Goal: Information Seeking & Learning: Learn about a topic

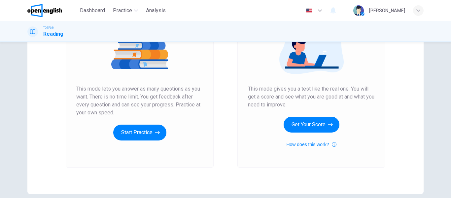
scroll to position [95, 0]
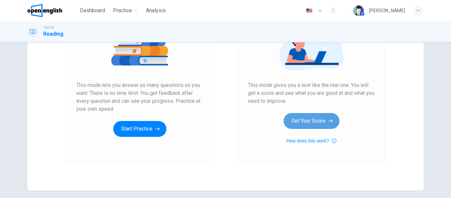
click at [292, 121] on button "Get Your Score" at bounding box center [311, 121] width 56 height 16
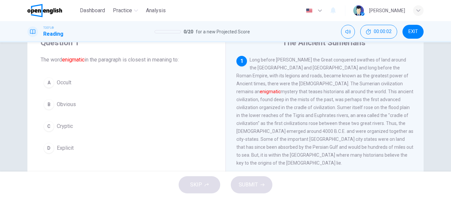
scroll to position [33, 0]
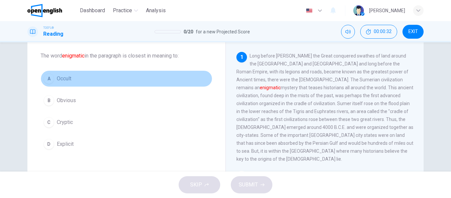
click at [50, 80] on div "A" at bounding box center [49, 78] width 11 height 11
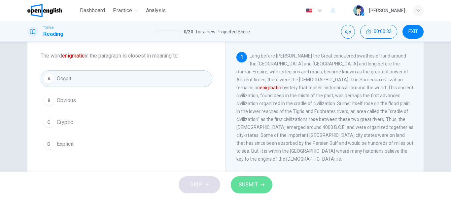
click at [239, 180] on span "SUBMIT" at bounding box center [248, 184] width 19 height 9
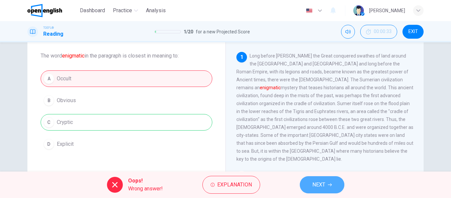
click at [331, 185] on icon "button" at bounding box center [330, 184] width 4 height 3
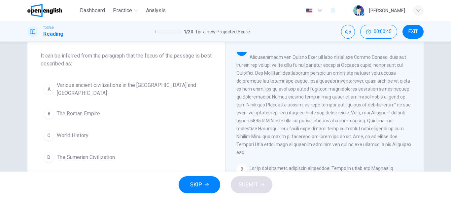
scroll to position [8, 0]
click at [66, 159] on span "The Sumerian Civilization" at bounding box center [86, 157] width 58 height 8
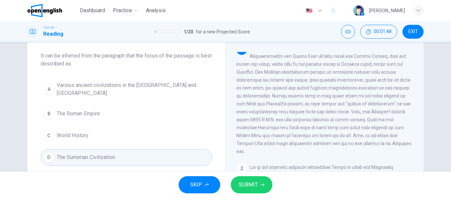
click at [241, 178] on button "SUBMIT" at bounding box center [252, 184] width 42 height 17
click at [245, 180] on span "SUBMIT" at bounding box center [248, 184] width 19 height 9
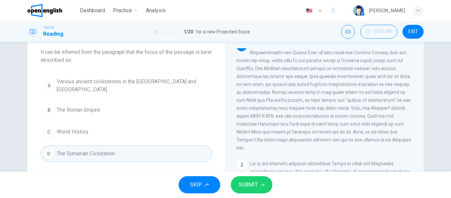
scroll to position [37, 0]
click at [243, 181] on span "SUBMIT" at bounding box center [248, 184] width 19 height 9
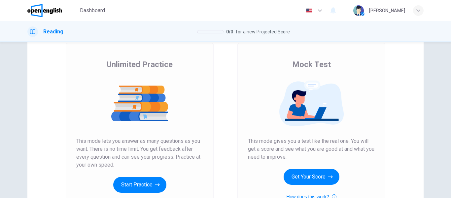
scroll to position [58, 0]
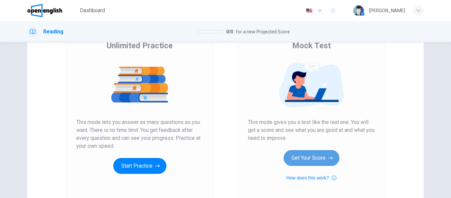
click at [308, 152] on button "Get Your Score" at bounding box center [311, 158] width 56 height 16
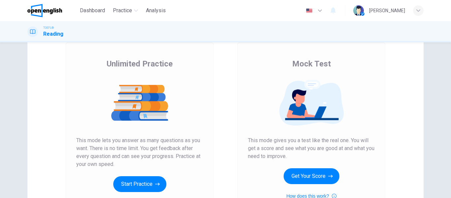
scroll to position [47, 0]
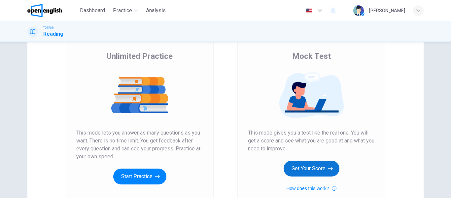
click at [287, 169] on button "Get Your Score" at bounding box center [311, 168] width 56 height 16
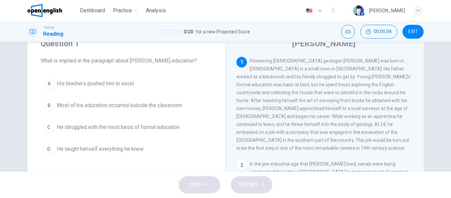
scroll to position [27, 0]
drag, startPoint x: 249, startPoint y: 61, endPoint x: 313, endPoint y: 54, distance: 64.8
click at [313, 54] on div "William Smith 1 Pioneering English geologist William Smith was born in 1769 in …" at bounding box center [324, 142] width 198 height 229
click at [130, 106] on span "Most of his education occurred outside the classroom" at bounding box center [119, 106] width 125 height 8
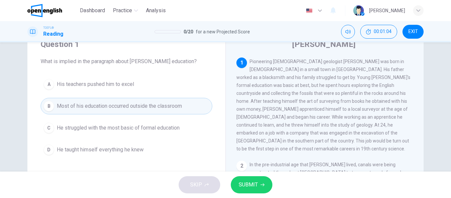
click at [179, 129] on span "He struggled with the most basic of formal education" at bounding box center [118, 128] width 123 height 8
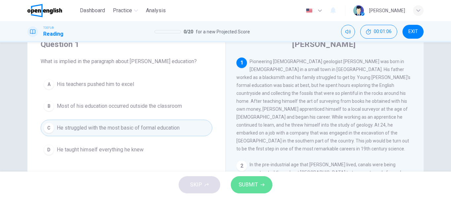
click at [251, 181] on span "SUBMIT" at bounding box center [248, 184] width 19 height 9
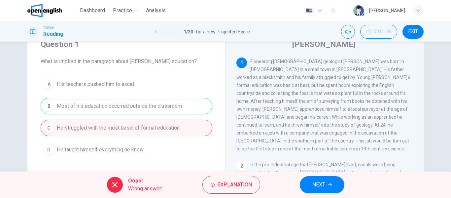
click at [308, 181] on button "NEXT" at bounding box center [322, 184] width 45 height 17
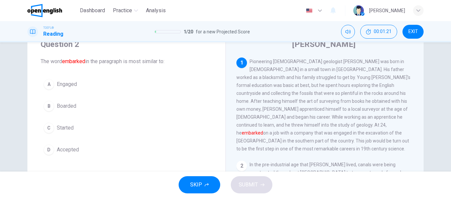
click at [57, 128] on span "Started" at bounding box center [65, 128] width 17 height 8
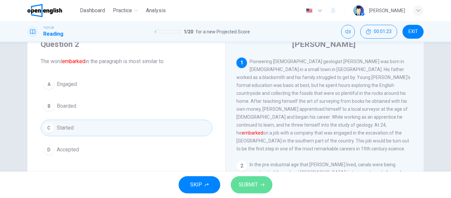
click at [249, 180] on span "SUBMIT" at bounding box center [248, 184] width 19 height 9
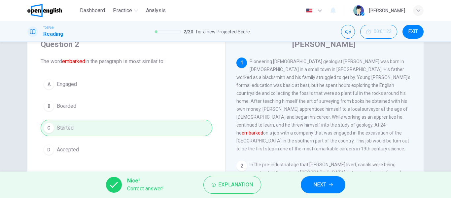
click at [321, 187] on span "NEXT" at bounding box center [319, 184] width 13 height 9
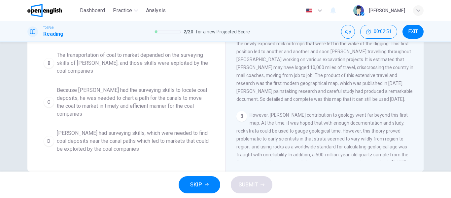
scroll to position [113, 0]
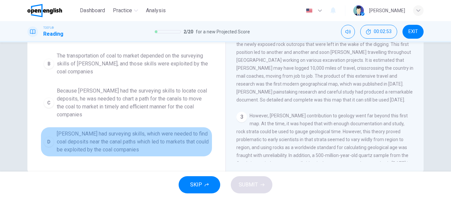
click at [135, 135] on span "Smith had surveying skills, which were needed to find coal deposits near the ca…" at bounding box center [133, 142] width 152 height 24
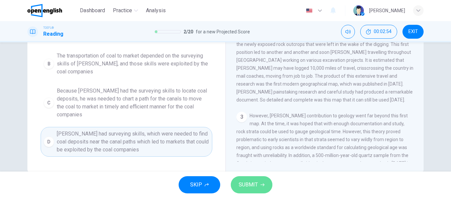
click at [248, 182] on span "SUBMIT" at bounding box center [248, 184] width 19 height 9
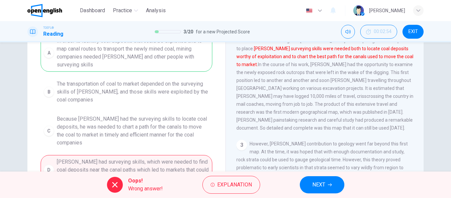
scroll to position [86, 0]
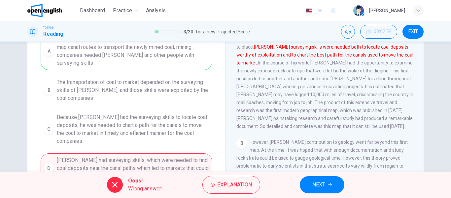
click at [330, 183] on icon "button" at bounding box center [330, 184] width 4 height 4
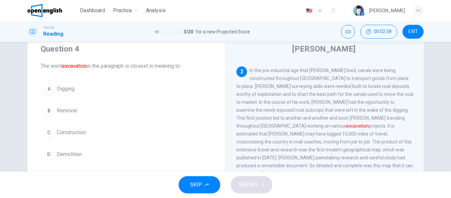
scroll to position [23, 0]
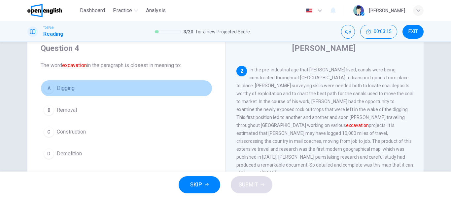
click at [66, 88] on span "Digging" at bounding box center [66, 88] width 18 height 8
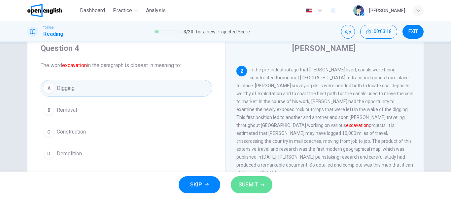
click at [254, 185] on span "SUBMIT" at bounding box center [248, 184] width 19 height 9
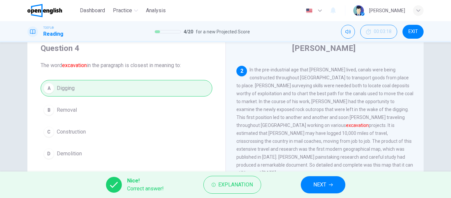
click at [316, 180] on span "NEXT" at bounding box center [319, 184] width 13 height 9
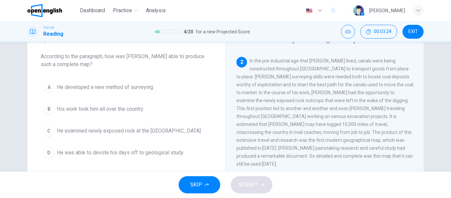
scroll to position [33, 0]
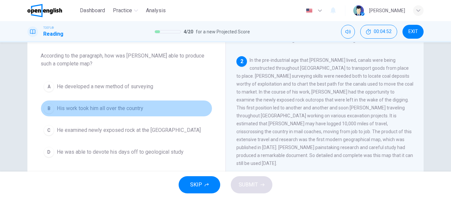
click at [141, 108] on span "His work took him all over the country" at bounding box center [100, 108] width 86 height 8
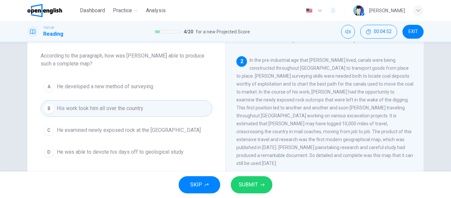
click at [247, 180] on span "SUBMIT" at bounding box center [248, 184] width 19 height 9
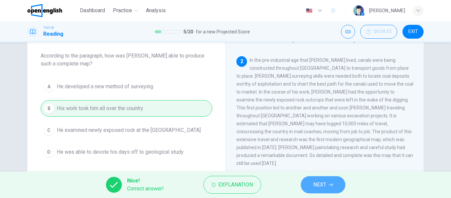
click at [311, 180] on button "NEXT" at bounding box center [323, 184] width 45 height 17
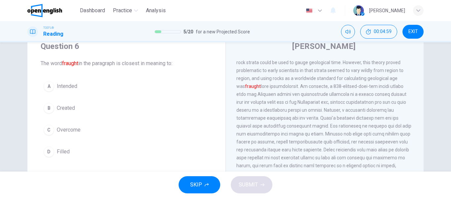
scroll to position [26, 0]
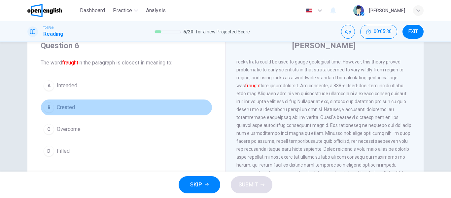
click at [57, 107] on span "Created" at bounding box center [66, 107] width 18 height 8
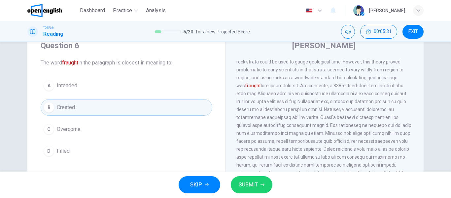
click at [251, 177] on button "SUBMIT" at bounding box center [252, 184] width 42 height 17
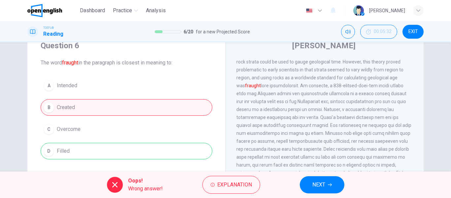
click at [309, 181] on button "NEXT" at bounding box center [322, 184] width 45 height 17
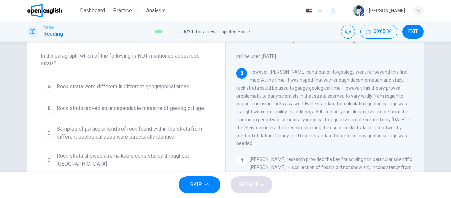
scroll to position [31, 0]
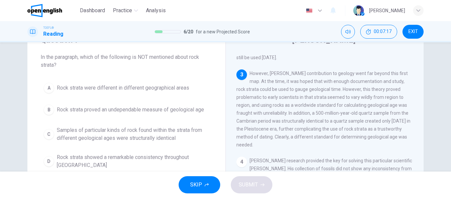
click at [57, 155] on span "Rock strata showed a remarkable consistency throughout England" at bounding box center [133, 161] width 152 height 16
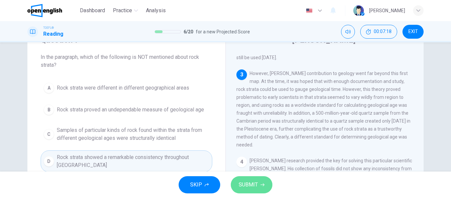
click at [257, 185] on span "SUBMIT" at bounding box center [248, 184] width 19 height 9
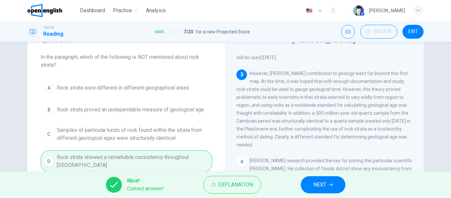
click at [311, 180] on button "NEXT" at bounding box center [323, 184] width 45 height 17
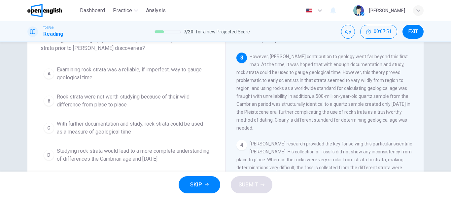
scroll to position [49, 0]
click at [131, 128] on span "With further documentation and study, rock strata could be used as a measure of…" at bounding box center [133, 126] width 152 height 16
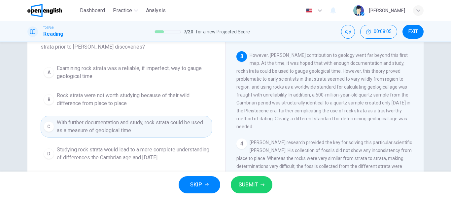
click at [244, 177] on button "SUBMIT" at bounding box center [252, 184] width 42 height 17
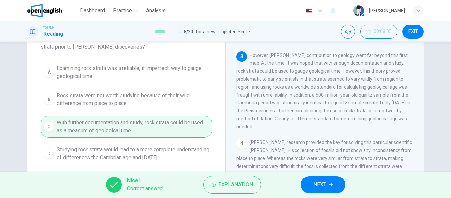
click at [311, 189] on button "NEXT" at bounding box center [323, 184] width 45 height 17
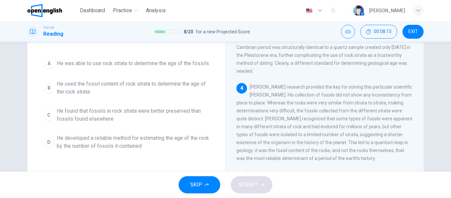
scroll to position [56, 0]
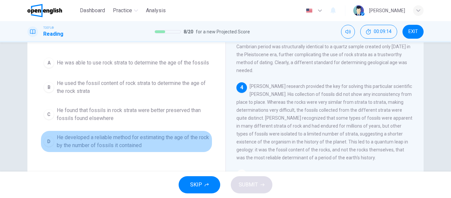
click at [175, 144] on span "He developed a reliable method for estimating the age of the rock by the number…" at bounding box center [133, 141] width 152 height 16
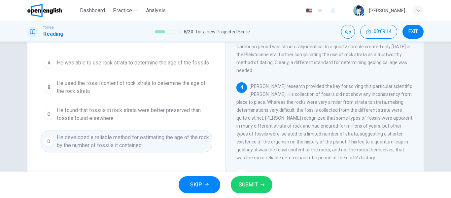
click at [256, 183] on span "SUBMIT" at bounding box center [248, 184] width 19 height 9
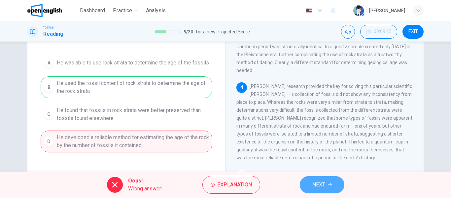
click at [320, 185] on span "NEXT" at bounding box center [318, 184] width 13 height 9
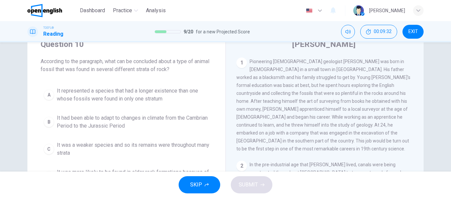
scroll to position [44, 0]
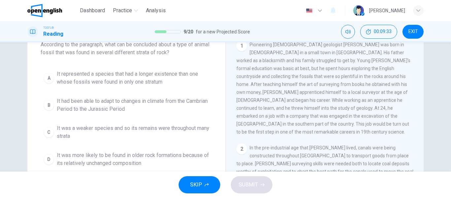
click at [416, 72] on div "1 Pioneering English geologist William Smith was born in 1769 in a small town i…" at bounding box center [328, 136] width 185 height 190
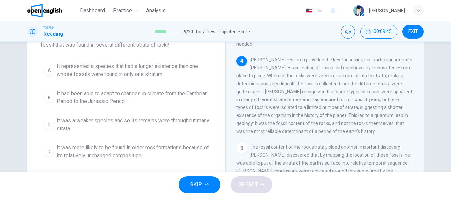
scroll to position [51, 0]
click at [167, 75] on span "It represented a species that had a longer existence than one whose fossils wer…" at bounding box center [133, 71] width 152 height 16
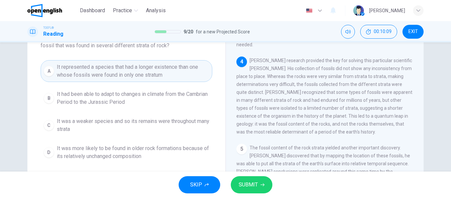
click at [239, 182] on span "SUBMIT" at bounding box center [248, 184] width 19 height 9
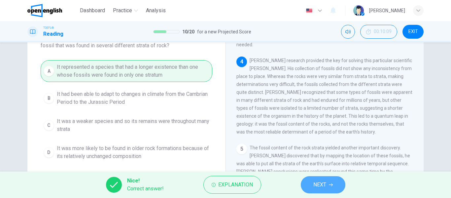
click at [312, 181] on button "NEXT" at bounding box center [323, 184] width 45 height 17
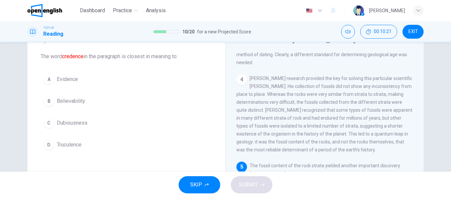
scroll to position [29, 0]
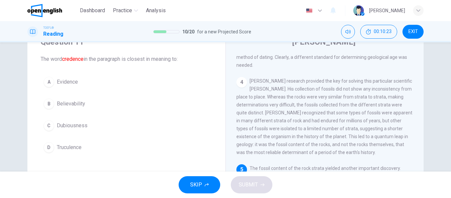
click at [64, 79] on span "Evidence" at bounding box center [67, 82] width 21 height 8
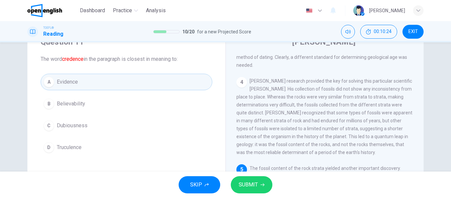
click at [251, 184] on span "SUBMIT" at bounding box center [248, 184] width 19 height 9
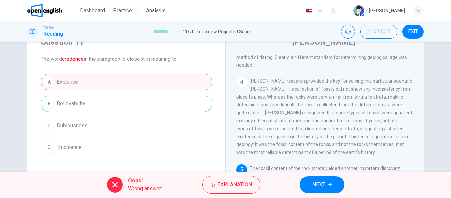
click at [311, 180] on button "NEXT" at bounding box center [322, 184] width 45 height 17
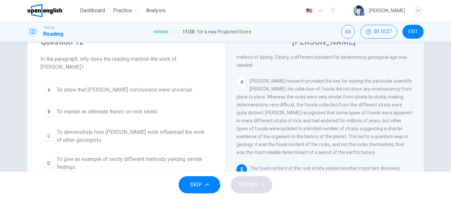
drag, startPoint x: 447, startPoint y: 65, endPoint x: 447, endPoint y: 58, distance: 7.3
click at [447, 58] on div "Question 12 In the paragraph, why does the reading mention the work of Georges …" at bounding box center [225, 106] width 451 height 129
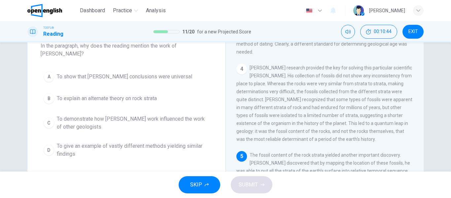
scroll to position [43, 0]
click at [155, 77] on span "To show that Smith's conclusions were universal" at bounding box center [124, 76] width 135 height 8
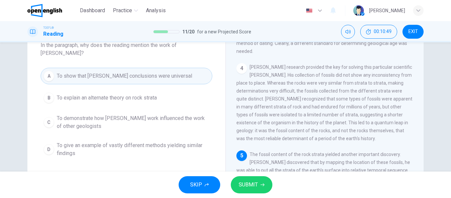
click at [179, 127] on span "To demonstrate how Smith's work influenced the work of other geologists" at bounding box center [133, 122] width 152 height 16
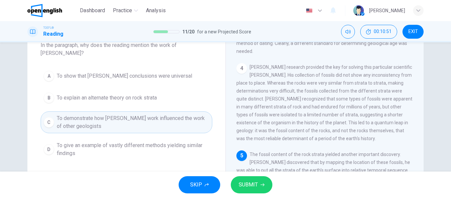
click at [237, 185] on button "SUBMIT" at bounding box center [252, 184] width 42 height 17
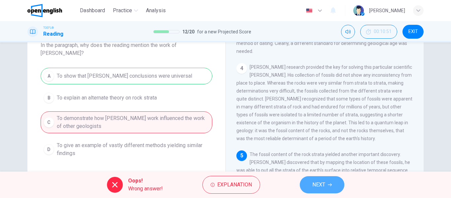
click at [313, 180] on span "NEXT" at bounding box center [318, 184] width 13 height 9
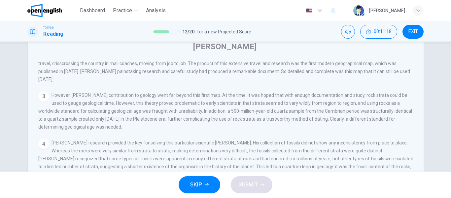
scroll to position [90, 0]
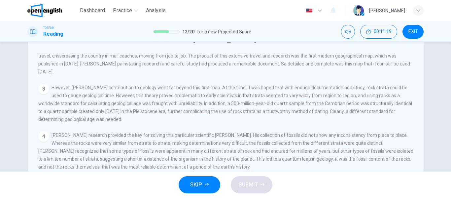
click at [240, 185] on span "SUBMIT" at bounding box center [248, 184] width 19 height 9
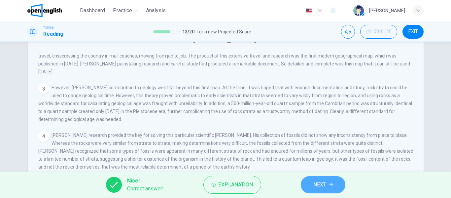
click at [317, 179] on button "NEXT" at bounding box center [323, 184] width 45 height 17
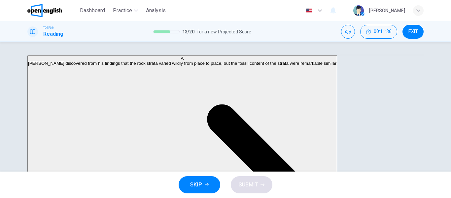
scroll to position [71, 0]
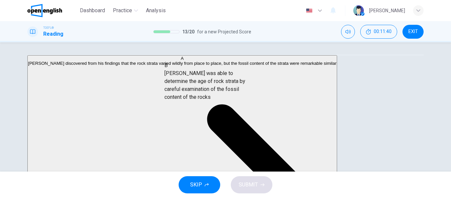
scroll to position [71, 0]
drag, startPoint x: 66, startPoint y: 70, endPoint x: 202, endPoint y: 90, distance: 137.0
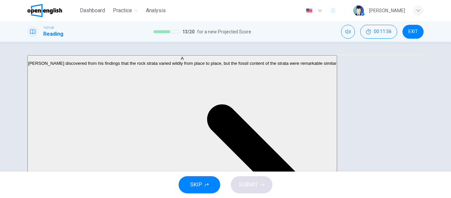
scroll to position [69, 0]
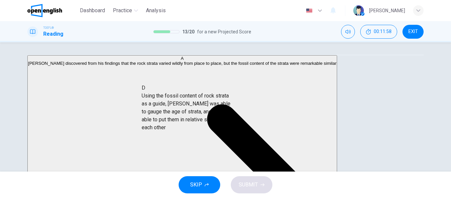
drag, startPoint x: 101, startPoint y: 115, endPoint x: 210, endPoint y: 95, distance: 111.6
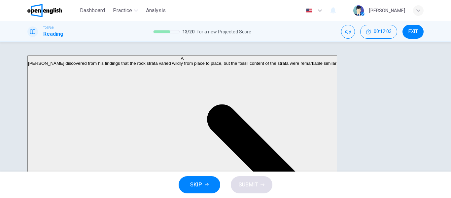
scroll to position [16, 0]
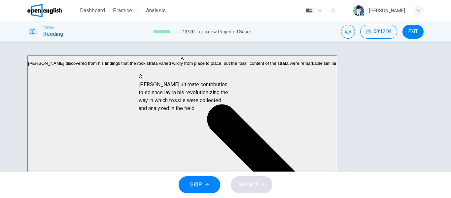
drag, startPoint x: 86, startPoint y: 128, endPoint x: 195, endPoint y: 102, distance: 112.6
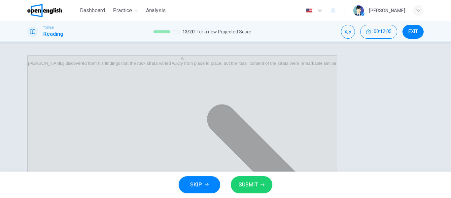
click at [243, 181] on span "SUBMIT" at bounding box center [248, 184] width 19 height 9
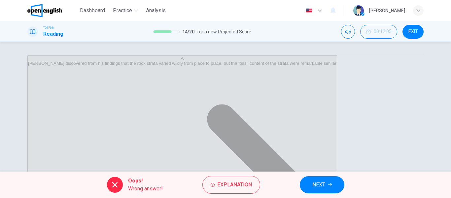
click at [305, 183] on button "NEXT" at bounding box center [322, 184] width 45 height 17
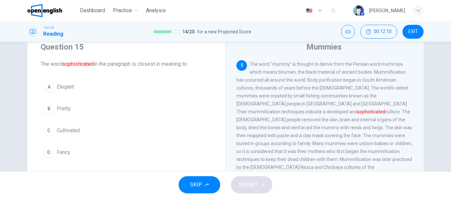
scroll to position [28, 0]
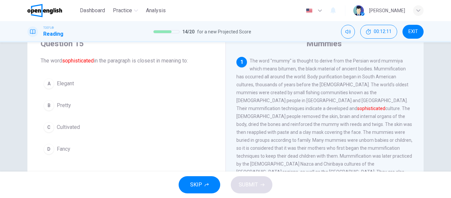
drag, startPoint x: 450, startPoint y: 81, endPoint x: 443, endPoint y: 95, distance: 15.1
click at [443, 95] on div "Question 15 The word sophisticated in the paragraph is closest in meaning to: A…" at bounding box center [225, 106] width 451 height 129
click at [46, 149] on div "D" at bounding box center [49, 149] width 11 height 11
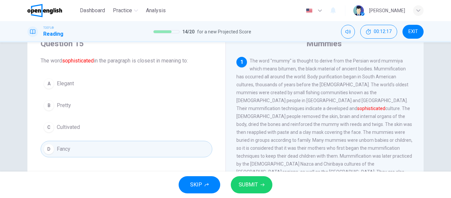
click at [246, 180] on span "SUBMIT" at bounding box center [248, 184] width 19 height 9
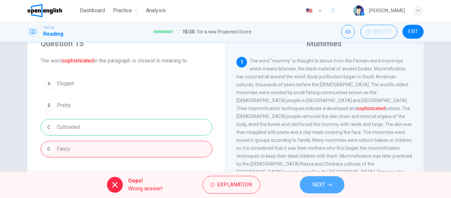
click at [308, 191] on button "NEXT" at bounding box center [322, 184] width 45 height 17
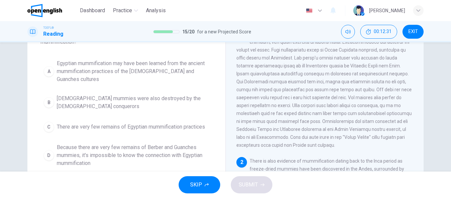
scroll to position [56, 0]
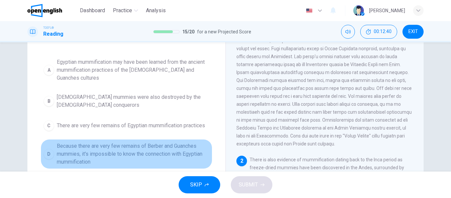
click at [120, 148] on span "Because there are very few remains of Berber and Guanches mummies, it's impossi…" at bounding box center [133, 154] width 152 height 24
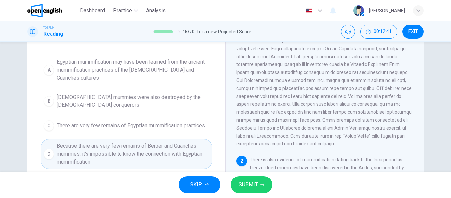
click at [253, 182] on span "SUBMIT" at bounding box center [248, 184] width 19 height 9
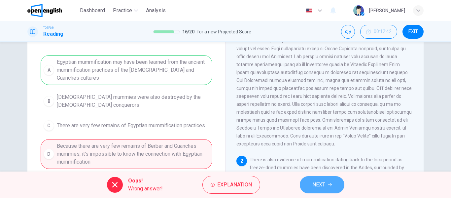
click at [305, 177] on button "NEXT" at bounding box center [322, 184] width 45 height 17
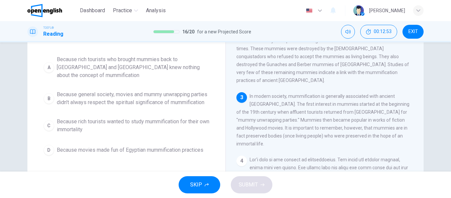
scroll to position [59, 0]
click at [87, 62] on span "Because rich tourists who brought mummies back to Europe and America knew nothi…" at bounding box center [133, 67] width 152 height 24
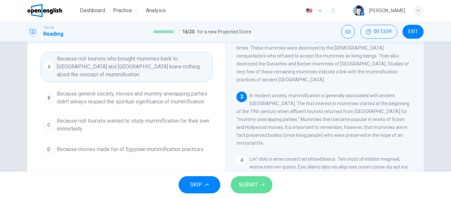
click at [245, 184] on span "SUBMIT" at bounding box center [248, 184] width 19 height 9
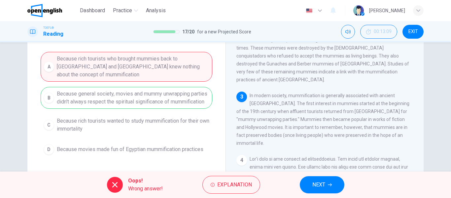
click at [304, 183] on button "NEXT" at bounding box center [322, 184] width 45 height 17
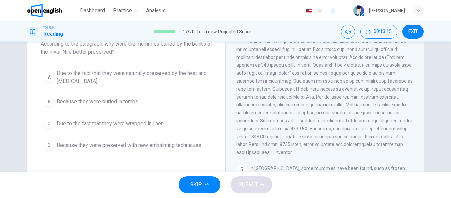
scroll to position [45, 0]
click at [178, 85] on button "A Due to the fact that they were naturally preserved by the heat and dryness" at bounding box center [127, 77] width 172 height 22
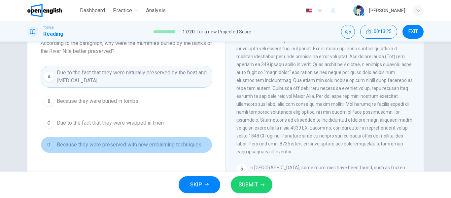
click at [159, 147] on span "Because they were preserved with new embalming techniques" at bounding box center [129, 145] width 145 height 8
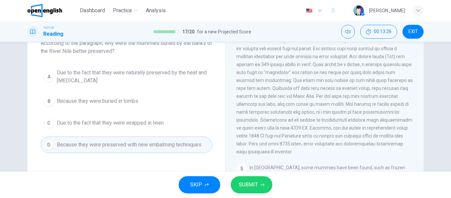
click at [244, 180] on span "SUBMIT" at bounding box center [248, 184] width 19 height 9
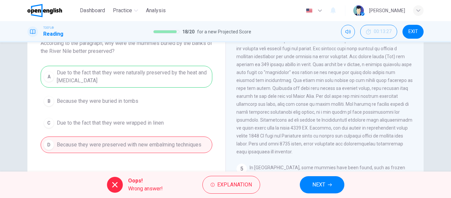
click at [315, 181] on span "NEXT" at bounding box center [318, 184] width 13 height 9
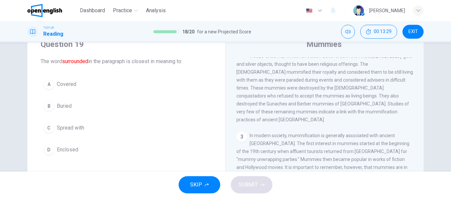
scroll to position [29, 0]
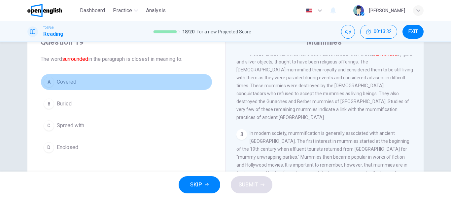
click at [81, 82] on button "A Covered" at bounding box center [127, 82] width 172 height 16
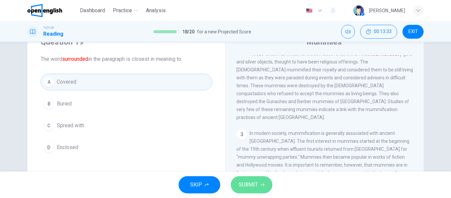
click at [247, 181] on span "SUBMIT" at bounding box center [248, 184] width 19 height 9
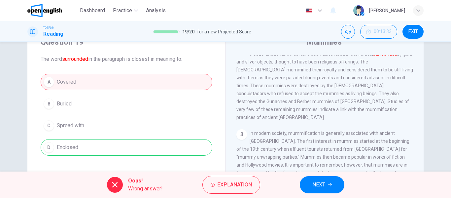
click at [313, 187] on span "NEXT" at bounding box center [318, 184] width 13 height 9
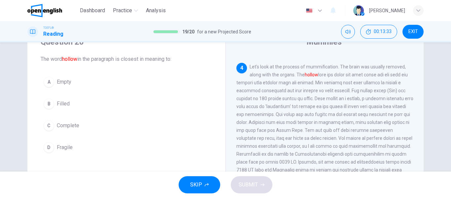
scroll to position [288, 0]
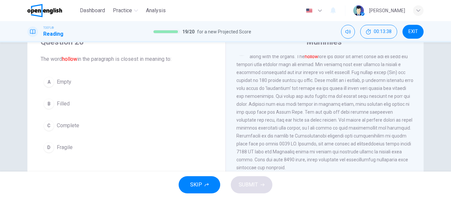
click at [60, 145] on span "Fragile" at bounding box center [65, 147] width 16 height 8
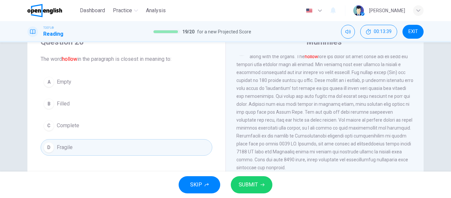
click at [252, 181] on span "SUBMIT" at bounding box center [248, 184] width 19 height 9
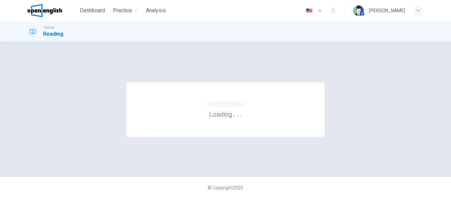
scroll to position [0, 0]
